Goal: Information Seeking & Learning: Check status

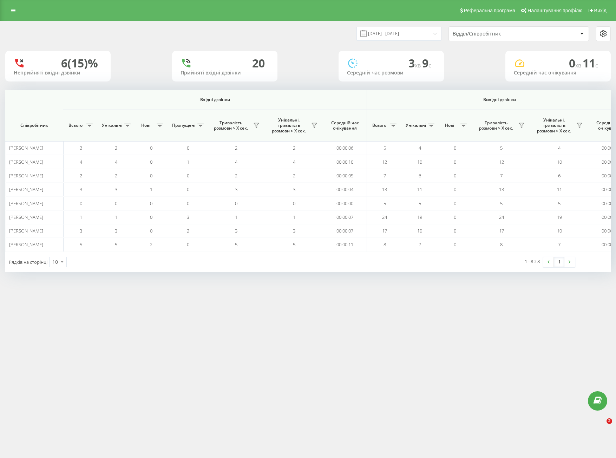
click at [514, 36] on div "Відділ/Співробітник" at bounding box center [495, 34] width 84 height 6
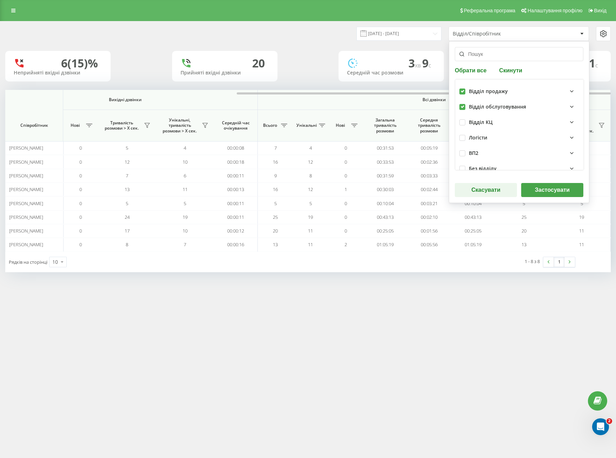
click at [549, 187] on button "Застосувати" at bounding box center [552, 190] width 62 height 14
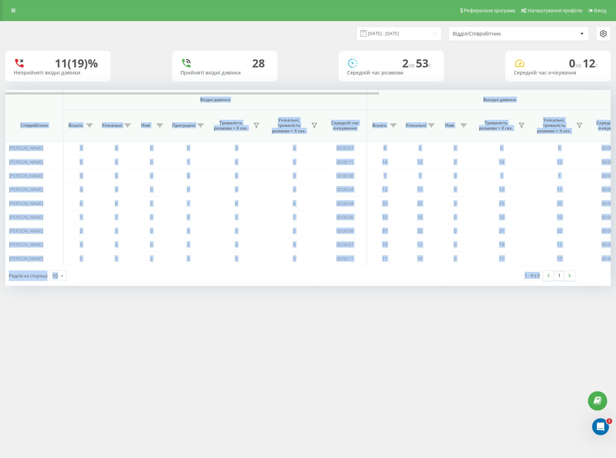
drag, startPoint x: 38, startPoint y: 103, endPoint x: 569, endPoint y: 297, distance: 566.1
click at [576, 302] on div "Реферальна програма Налаштування профілю Вихід [DATE] - [DATE] Відділ/Співробіт…" at bounding box center [308, 229] width 616 height 458
drag, startPoint x: 536, startPoint y: 279, endPoint x: 534, endPoint y: 276, distance: 3.7
copy div "Loremi dolorsi Ametcon adipisc Eli seddoei Temporincidi Utlabo Etdolorem Aliq E…"
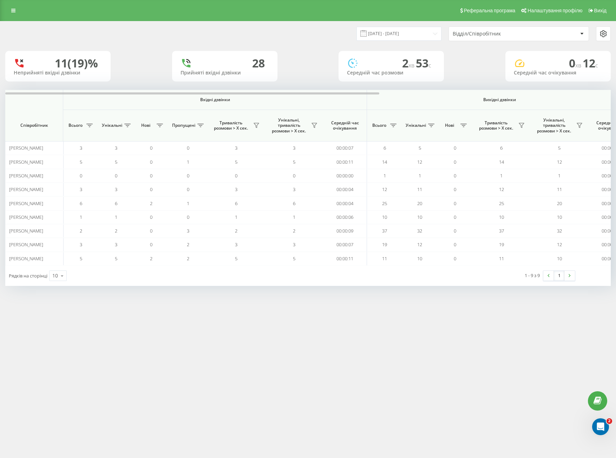
click at [525, 40] on div "Відділ/Співробітник" at bounding box center [519, 34] width 140 height 14
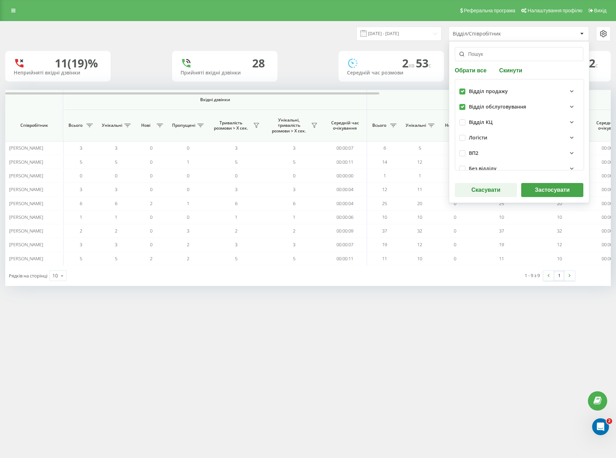
click at [556, 194] on button "Застосувати" at bounding box center [552, 190] width 62 height 14
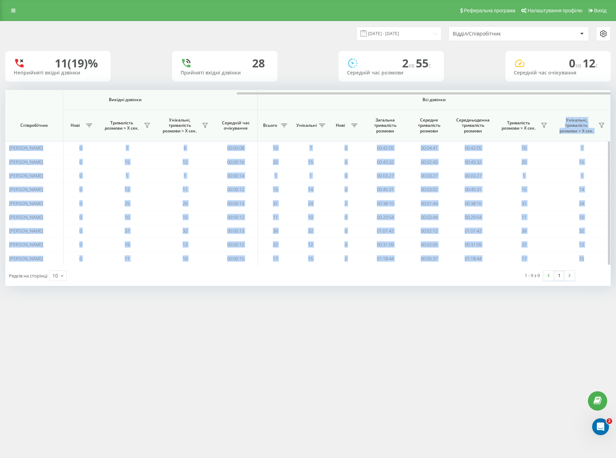
drag, startPoint x: 268, startPoint y: 95, endPoint x: 502, endPoint y: 108, distance: 235.0
click at [551, 112] on div "Вхідні дзвінки Вихідні дзвінки Всі дзвінки Співробітник Всього Унікальні Нові П…" at bounding box center [308, 178] width 606 height 176
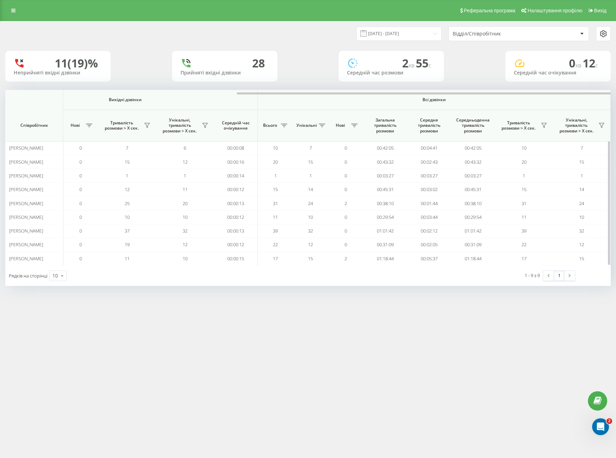
click at [496, 107] on th "Всі дзвінки" at bounding box center [434, 100] width 353 height 20
click at [483, 34] on div "Відділ/Співробітник" at bounding box center [495, 34] width 84 height 6
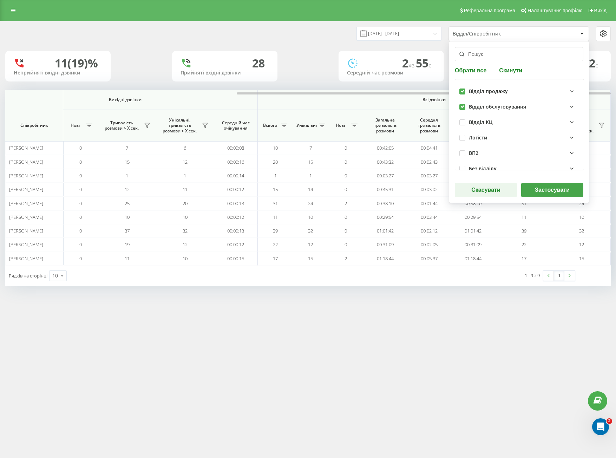
click at [548, 191] on button "Застосувати" at bounding box center [552, 190] width 62 height 14
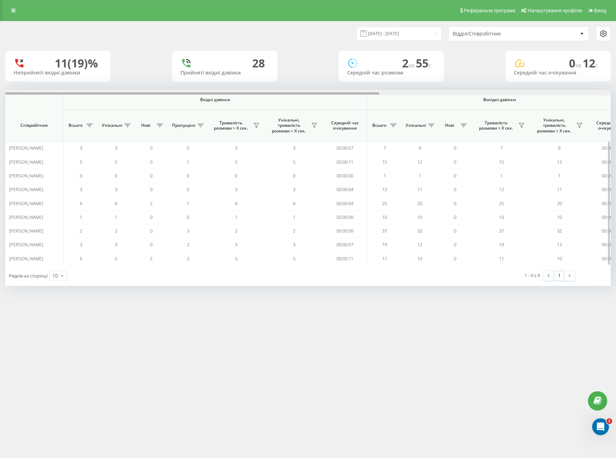
drag, startPoint x: 251, startPoint y: 94, endPoint x: 160, endPoint y: 96, distance: 91.0
click at [160, 96] on div "Вхідні дзвінки Вихідні дзвінки Всі дзвінки Співробітник Всього Унікальні Нові П…" at bounding box center [308, 178] width 606 height 176
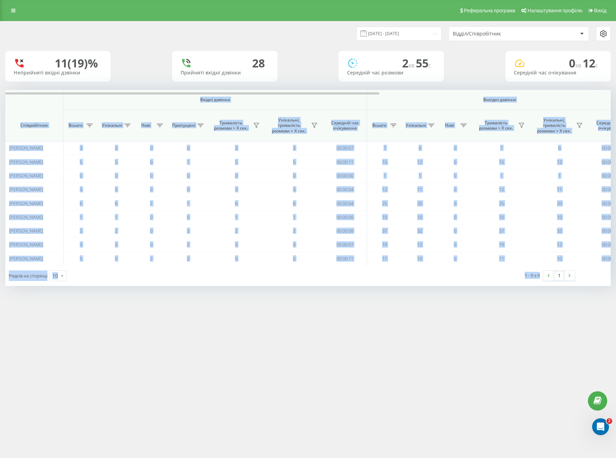
drag, startPoint x: 19, startPoint y: 103, endPoint x: 584, endPoint y: 320, distance: 605.6
click at [585, 322] on div "Реферальна програма Налаштування профілю Вихід [DATE] - [DATE] Відділ/Співробіт…" at bounding box center [308, 229] width 616 height 458
copy div "Loremi dolorsi Ametcon adipisc Eli seddoei Temporincidi Utlabo Etdolorem Aliq E…"
